Goal: Check status: Check status

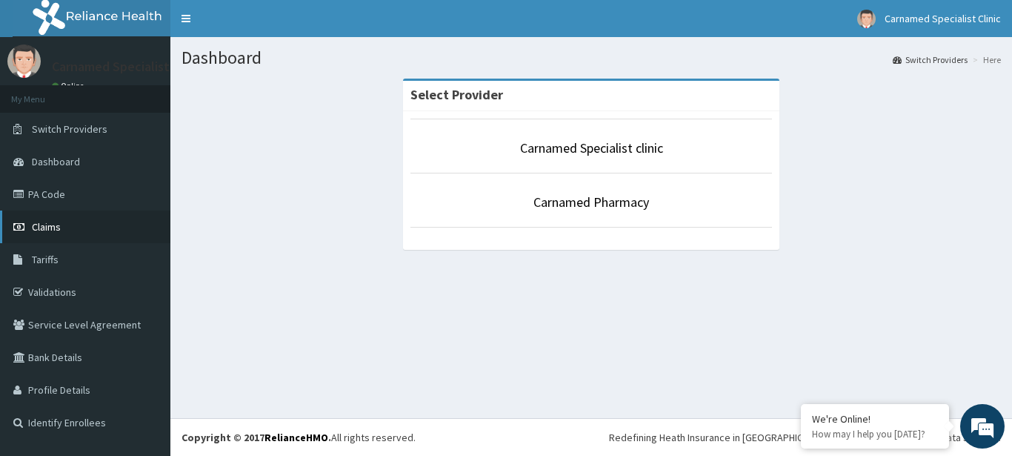
click at [56, 214] on link "Claims" at bounding box center [85, 226] width 170 height 33
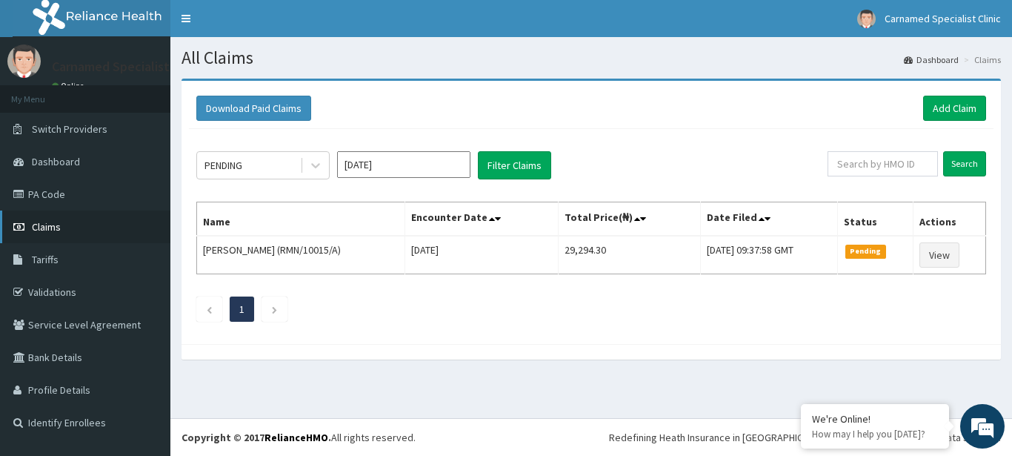
click at [56, 216] on link "Claims" at bounding box center [85, 226] width 170 height 33
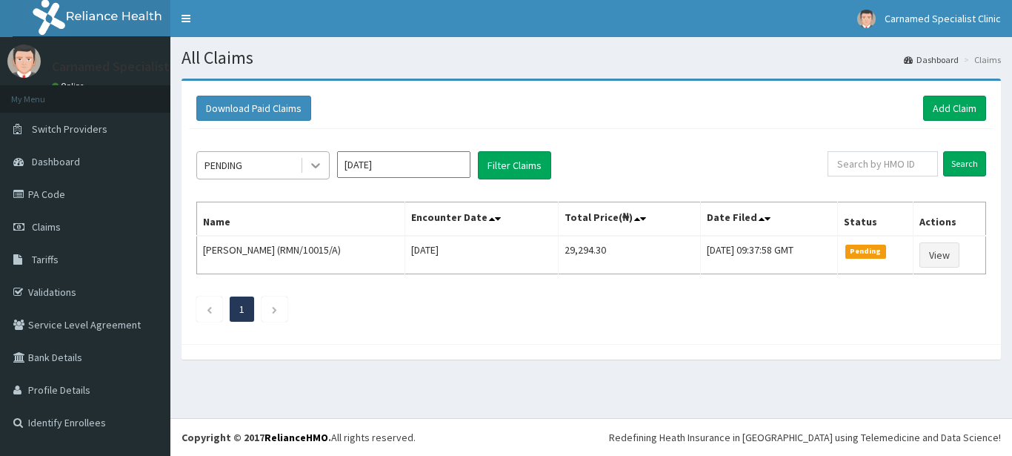
click at [317, 161] on icon at bounding box center [315, 165] width 15 height 15
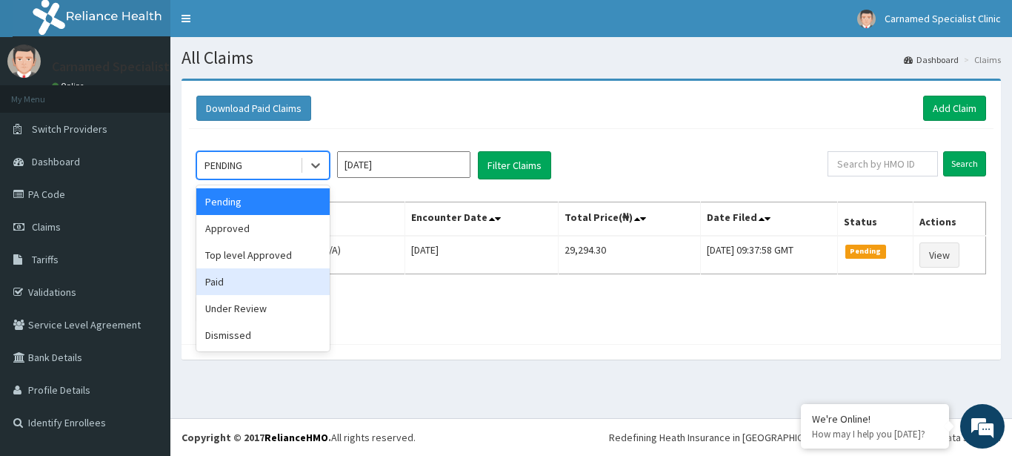
click at [224, 278] on div "Paid" at bounding box center [262, 281] width 133 height 27
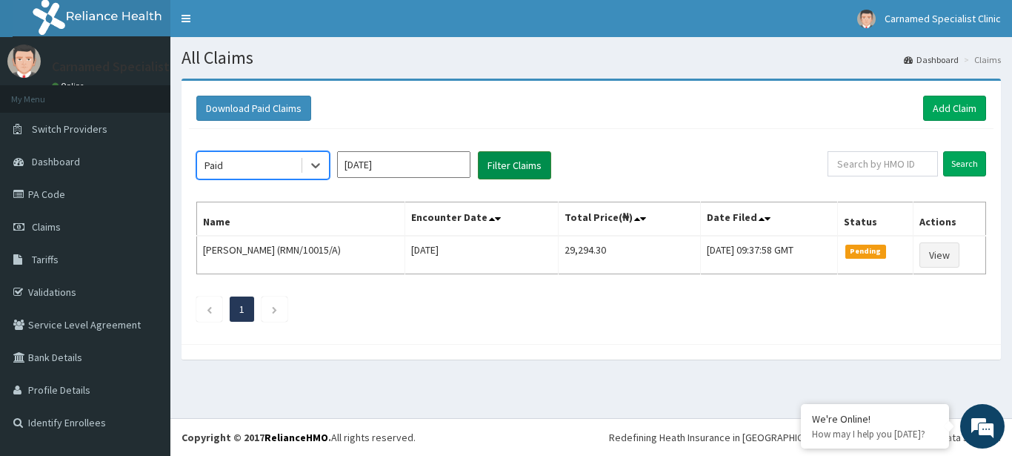
click at [501, 170] on button "Filter Claims" at bounding box center [514, 165] width 73 height 28
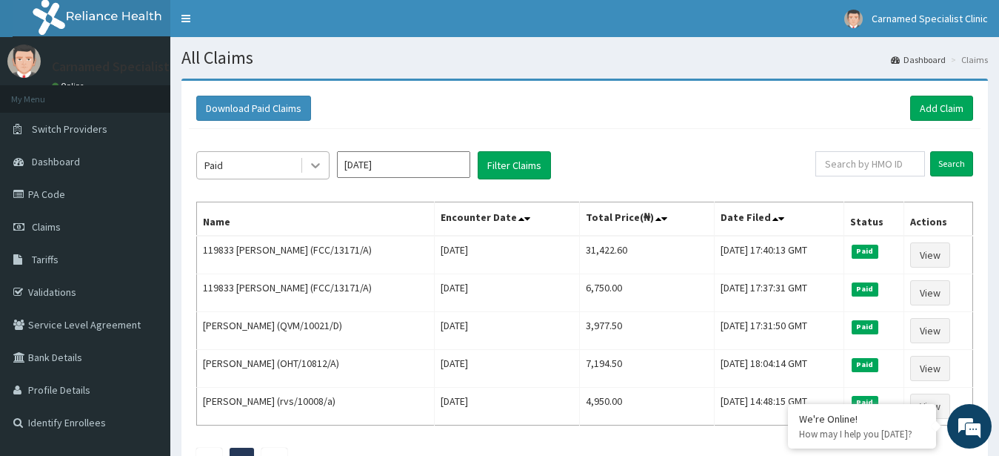
click at [324, 174] on div at bounding box center [315, 165] width 27 height 27
click at [58, 193] on link "PA Code" at bounding box center [85, 194] width 170 height 33
